Goal: Transaction & Acquisition: Purchase product/service

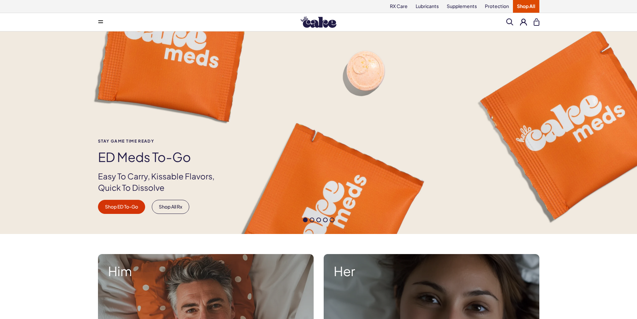
click at [104, 26] on button at bounding box center [100, 21] width 13 height 13
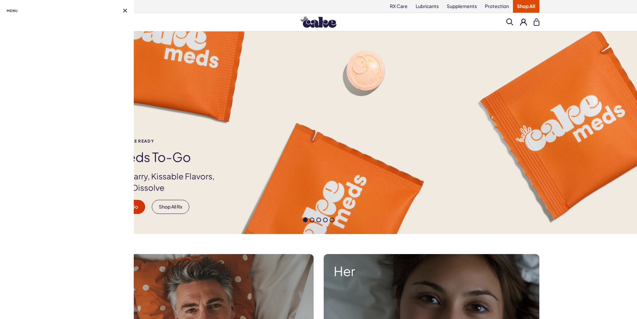
click at [125, 9] on button at bounding box center [125, 11] width 4 height 4
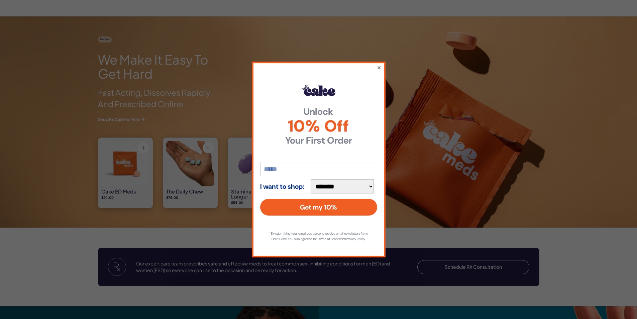
click at [379, 65] on button "×" at bounding box center [379, 67] width 4 height 8
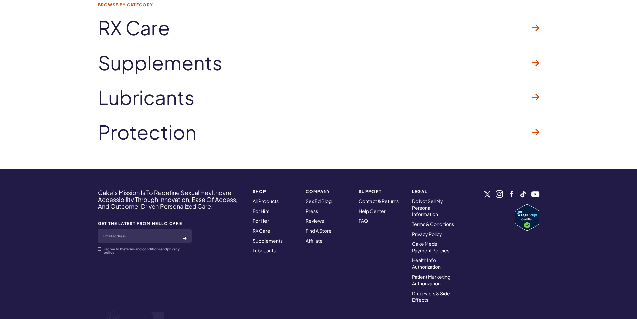
scroll to position [1914, 0]
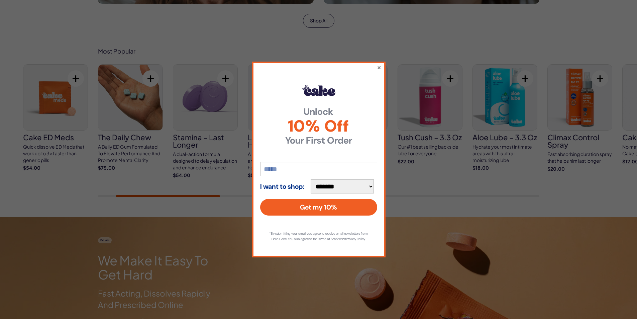
click at [380, 65] on button "×" at bounding box center [379, 67] width 4 height 8
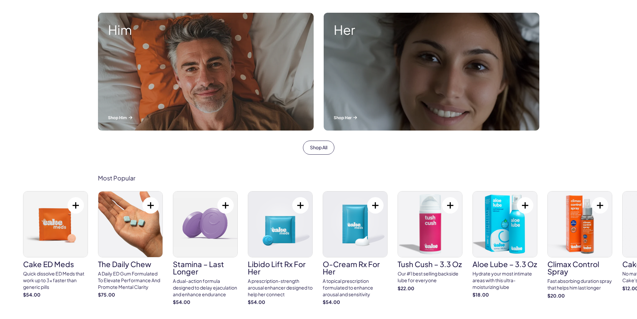
scroll to position [234, 0]
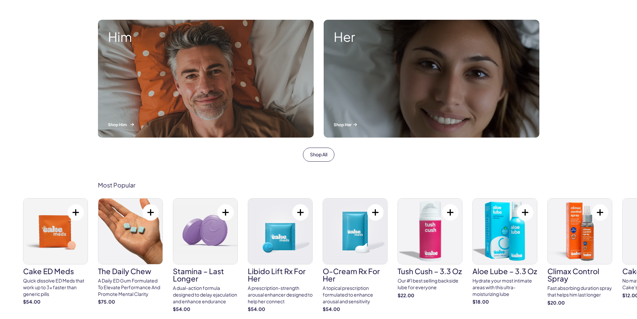
click at [228, 79] on div "Him Shop Him" at bounding box center [206, 79] width 216 height 118
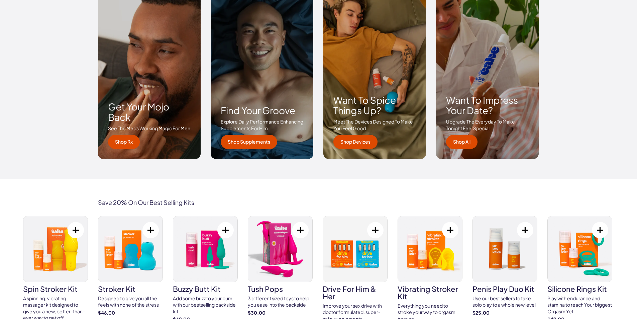
scroll to position [1003, 0]
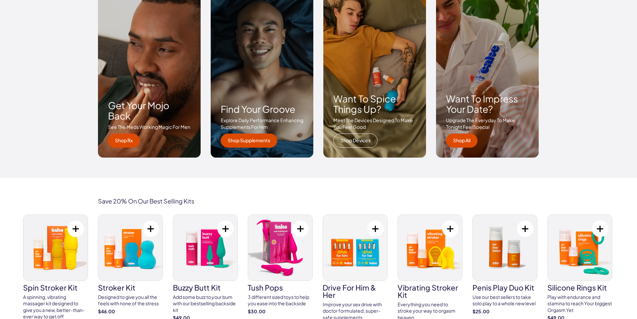
click at [360, 142] on link "Shop Devices" at bounding box center [355, 140] width 44 height 14
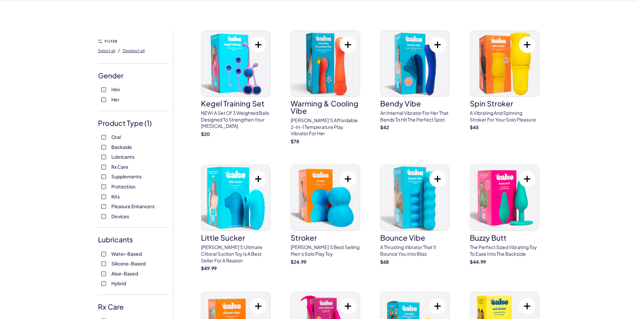
scroll to position [33, 0]
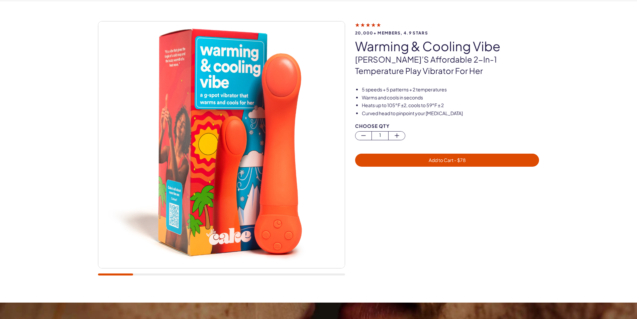
scroll to position [33, 0]
